Goal: Task Accomplishment & Management: Manage account settings

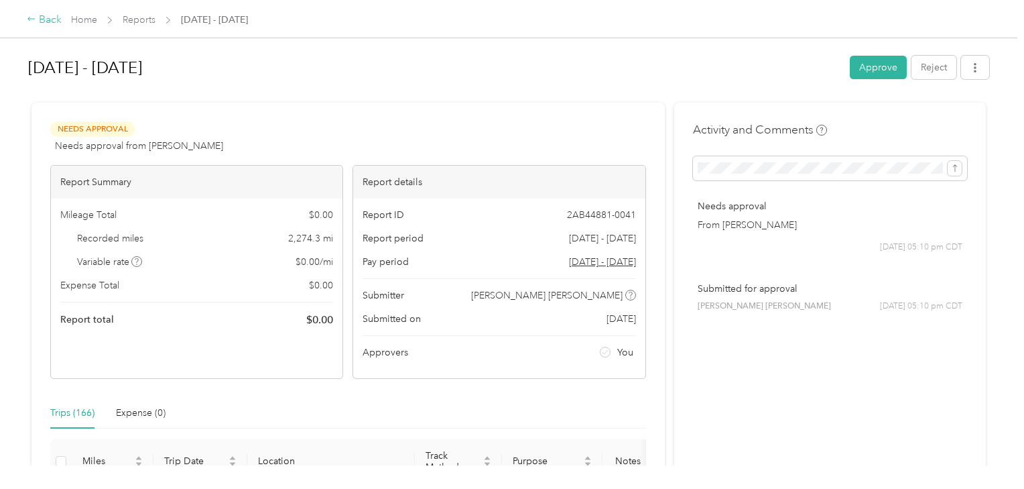
click at [51, 17] on div "Back" at bounding box center [44, 20] width 35 height 16
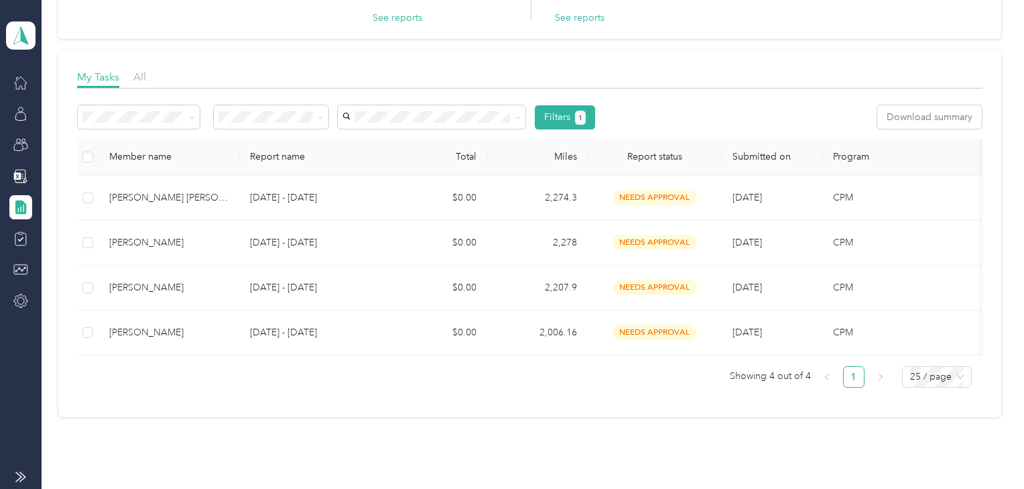
scroll to position [107, 0]
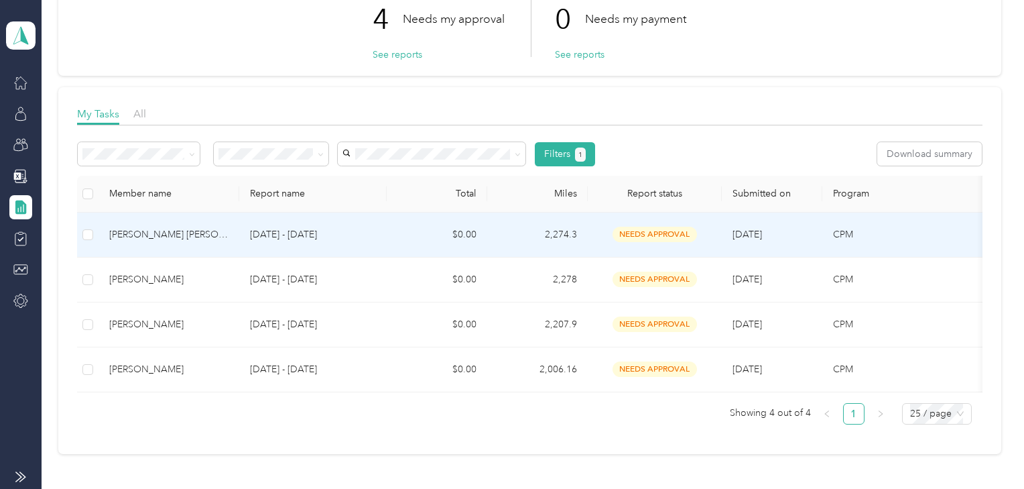
click at [198, 229] on div "[PERSON_NAME] [PERSON_NAME]" at bounding box center [168, 234] width 119 height 15
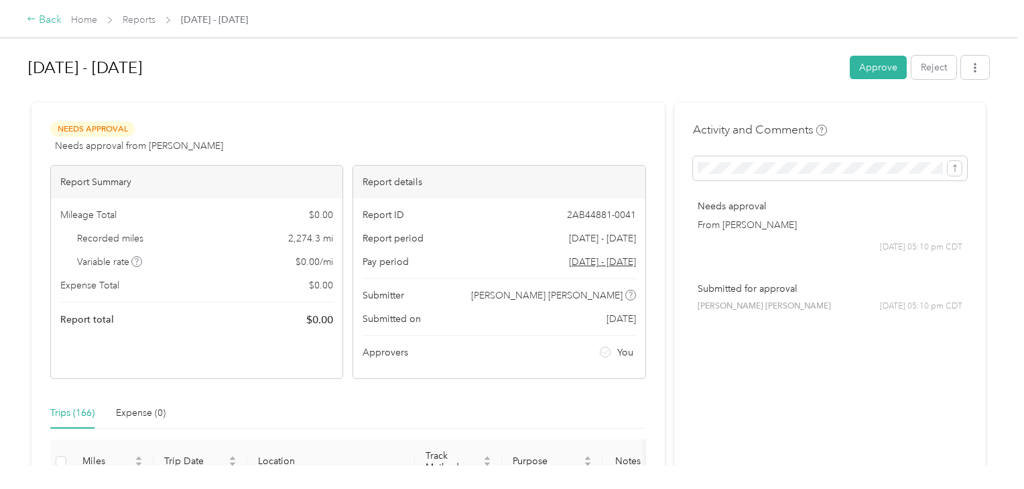
click at [35, 15] on icon at bounding box center [31, 18] width 9 height 9
